Goal: Book appointment/travel/reservation

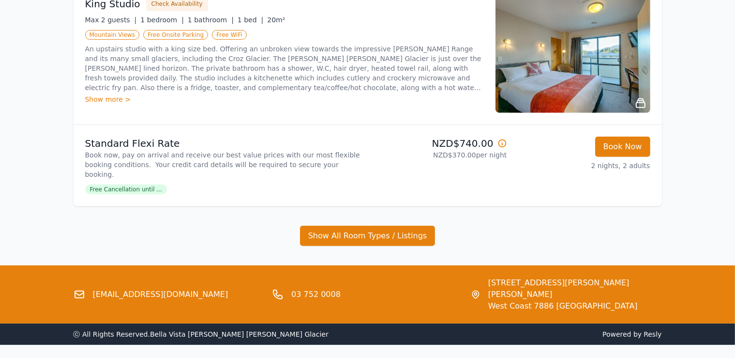
scroll to position [414, 0]
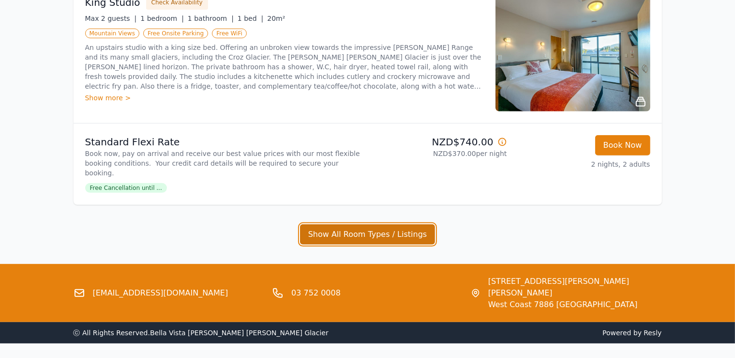
click at [377, 224] on button "Show All Room Types / Listings" at bounding box center [368, 234] width 136 height 20
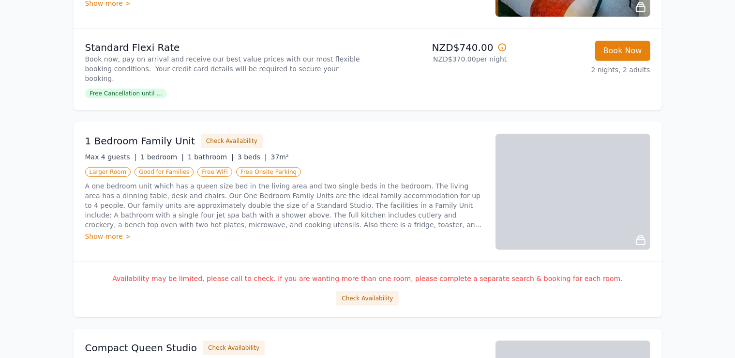
scroll to position [509, 0]
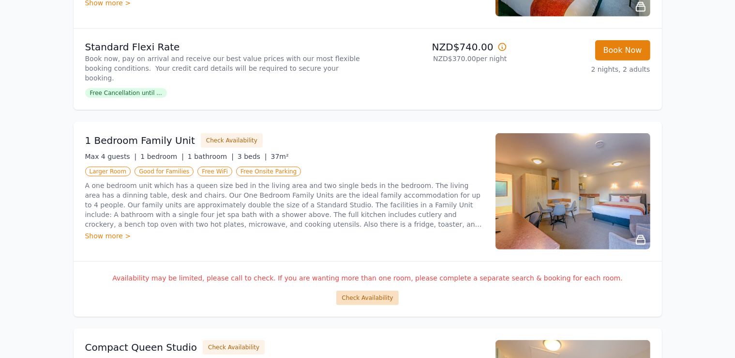
click at [377, 291] on button "Check Availability" at bounding box center [368, 298] width 62 height 15
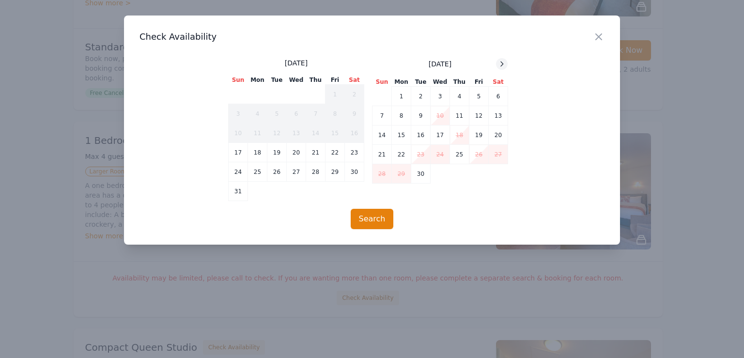
click at [500, 65] on icon at bounding box center [502, 64] width 8 height 8
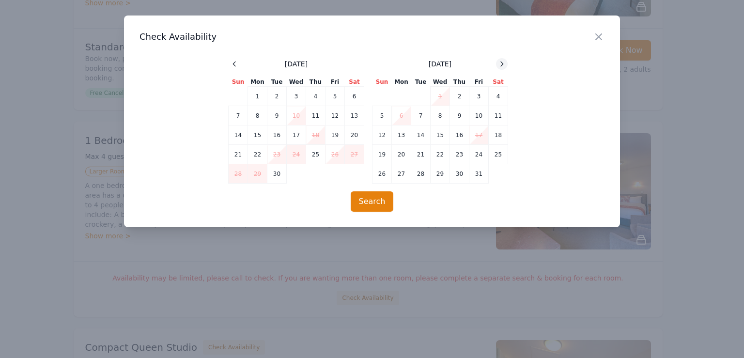
click at [500, 65] on icon at bounding box center [502, 64] width 8 height 8
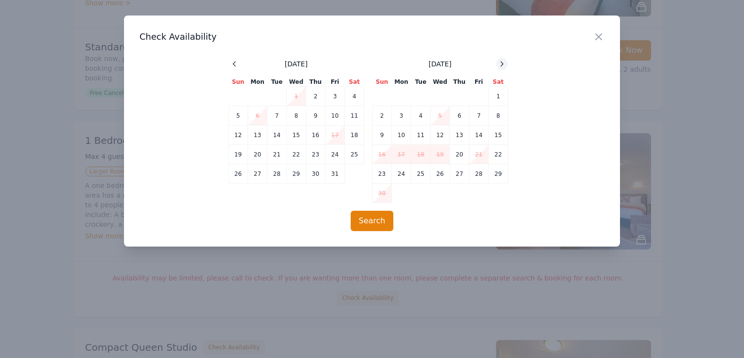
click at [500, 65] on icon at bounding box center [502, 64] width 8 height 8
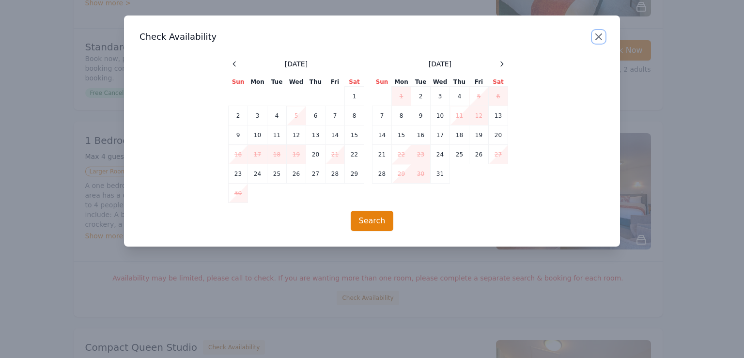
click at [599, 35] on icon "button" at bounding box center [599, 37] width 12 height 12
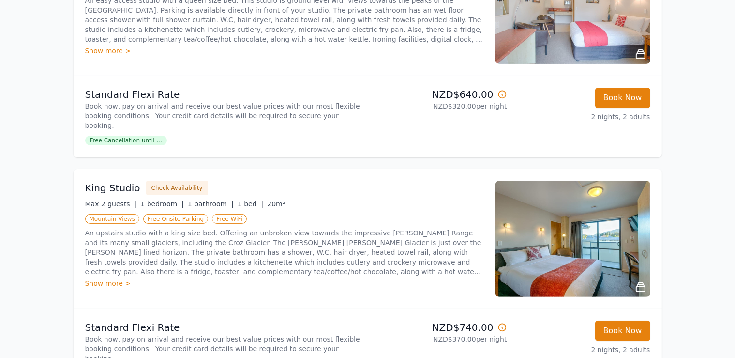
scroll to position [229, 0]
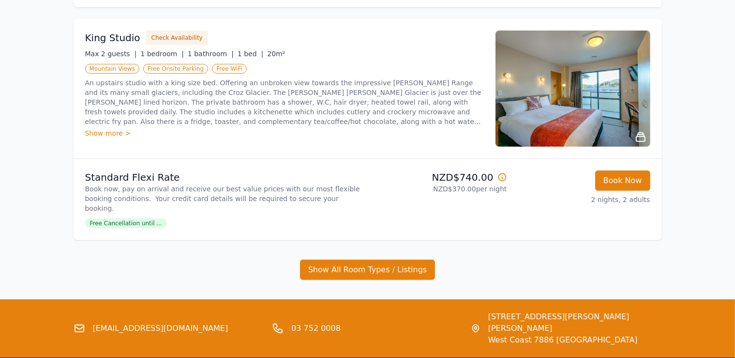
scroll to position [414, 0]
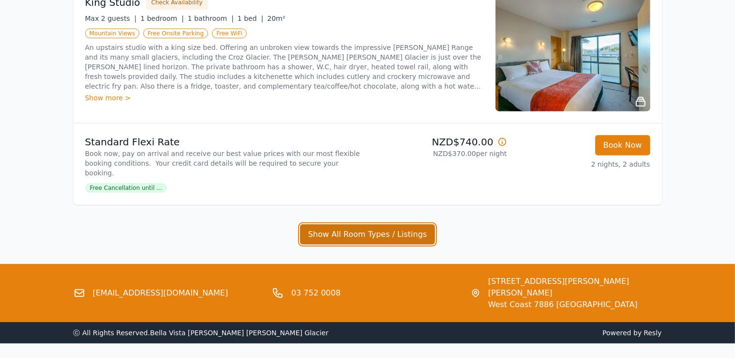
click at [359, 224] on button "Show All Room Types / Listings" at bounding box center [368, 234] width 136 height 20
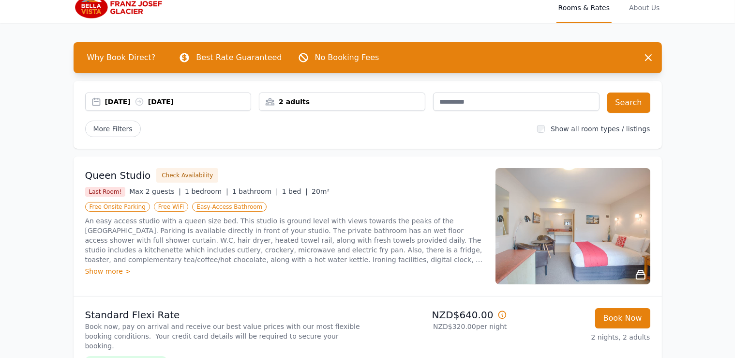
scroll to position [0, 0]
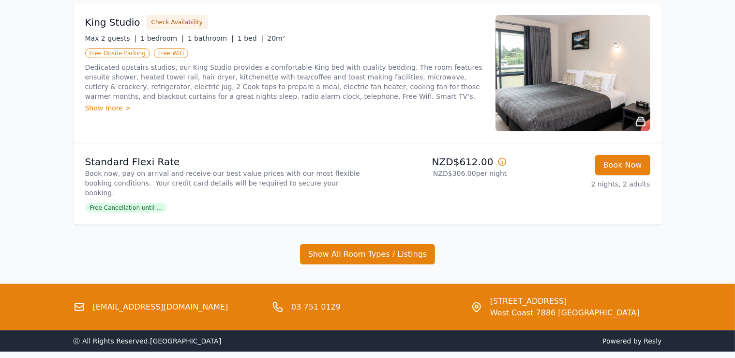
scroll to position [628, 0]
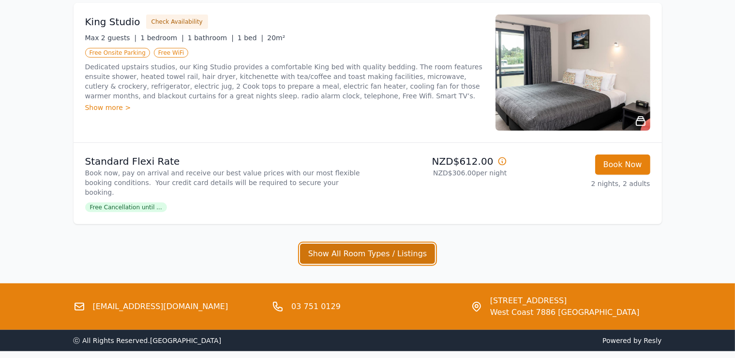
click at [391, 244] on button "Show All Room Types / Listings" at bounding box center [368, 254] width 136 height 20
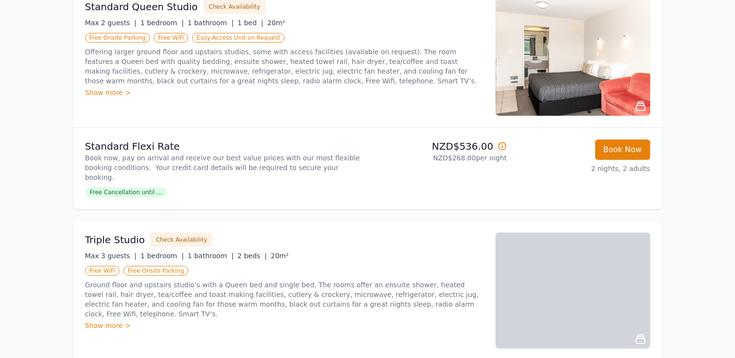
scroll to position [0, 0]
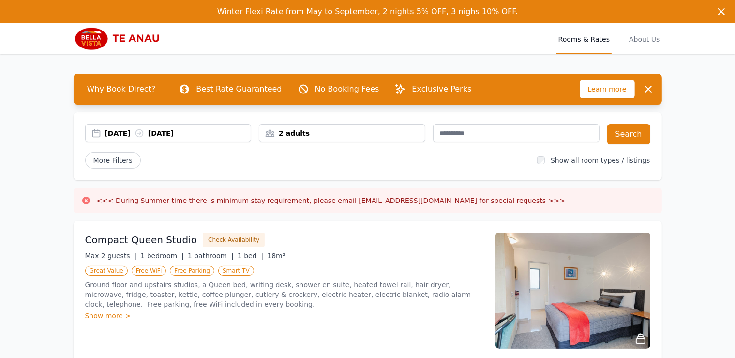
click at [305, 133] on div "2 adults" at bounding box center [343, 133] width 166 height 10
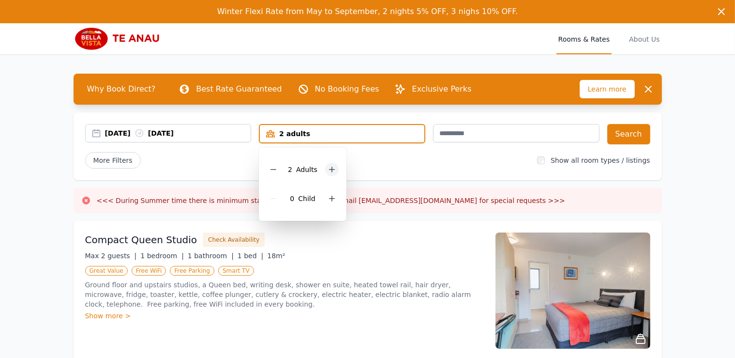
click at [325, 169] on div at bounding box center [332, 170] width 14 height 14
click at [330, 199] on icon at bounding box center [332, 198] width 5 height 5
click at [630, 137] on button "Search" at bounding box center [629, 134] width 43 height 20
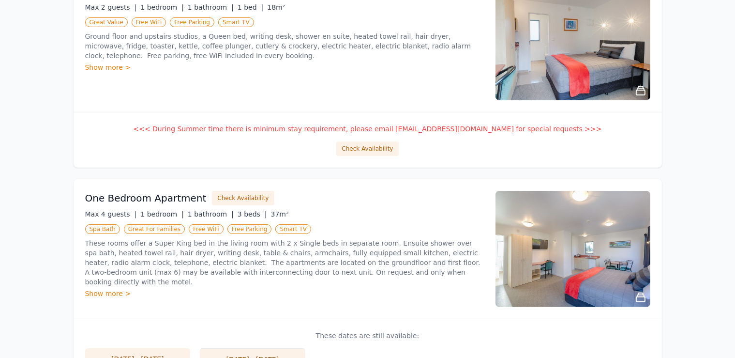
scroll to position [250, 0]
